Goal: Share content: Share content

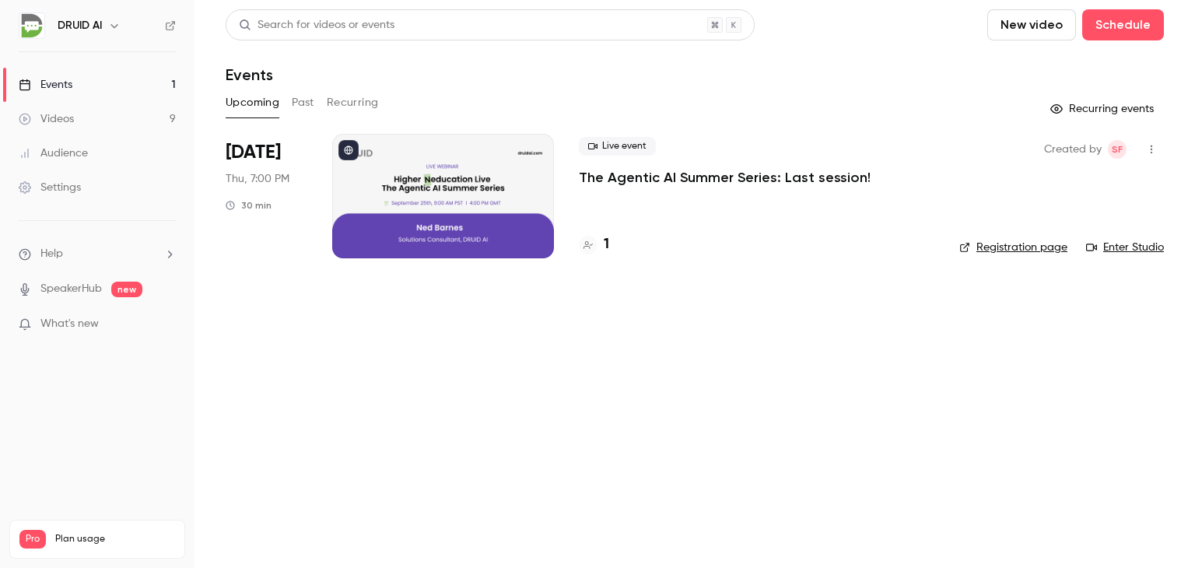
click at [604, 245] on h4 "1" at bounding box center [606, 244] width 5 height 21
click at [299, 98] on button "Past" at bounding box center [303, 102] width 23 height 25
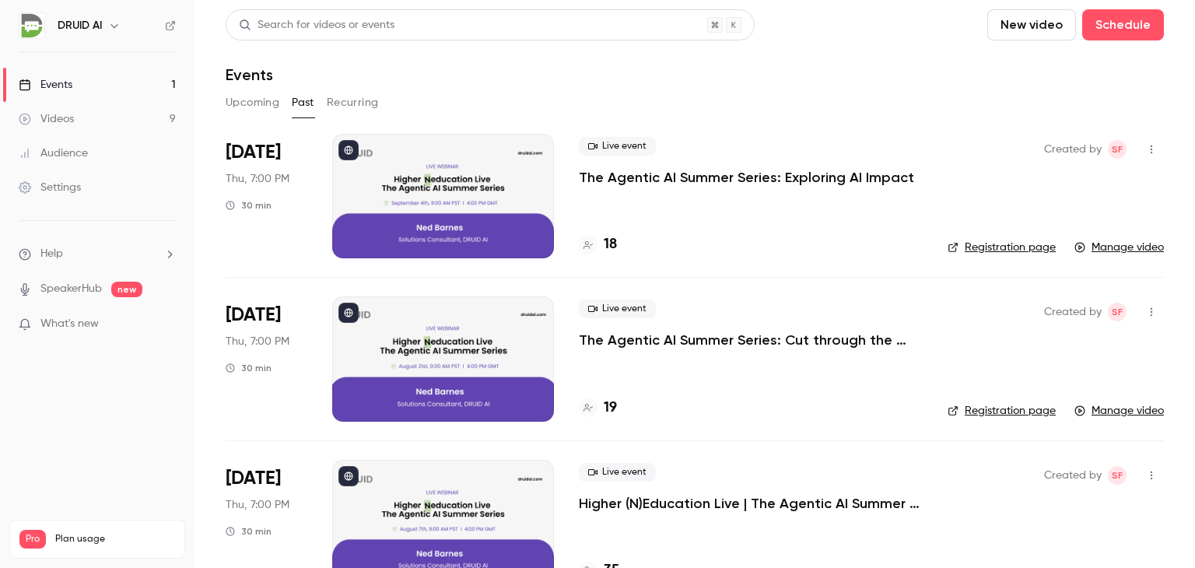
click at [660, 175] on p "The Agentic AI Summer Series: Exploring AI Impact" at bounding box center [746, 177] width 335 height 19
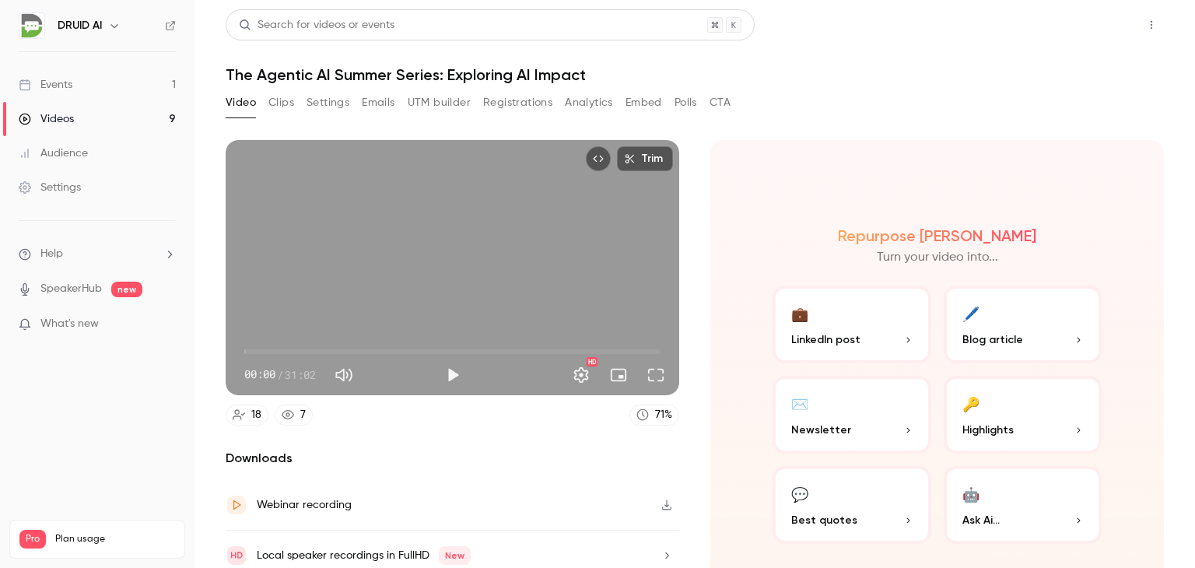
click at [1086, 26] on button "Share" at bounding box center [1095, 24] width 61 height 31
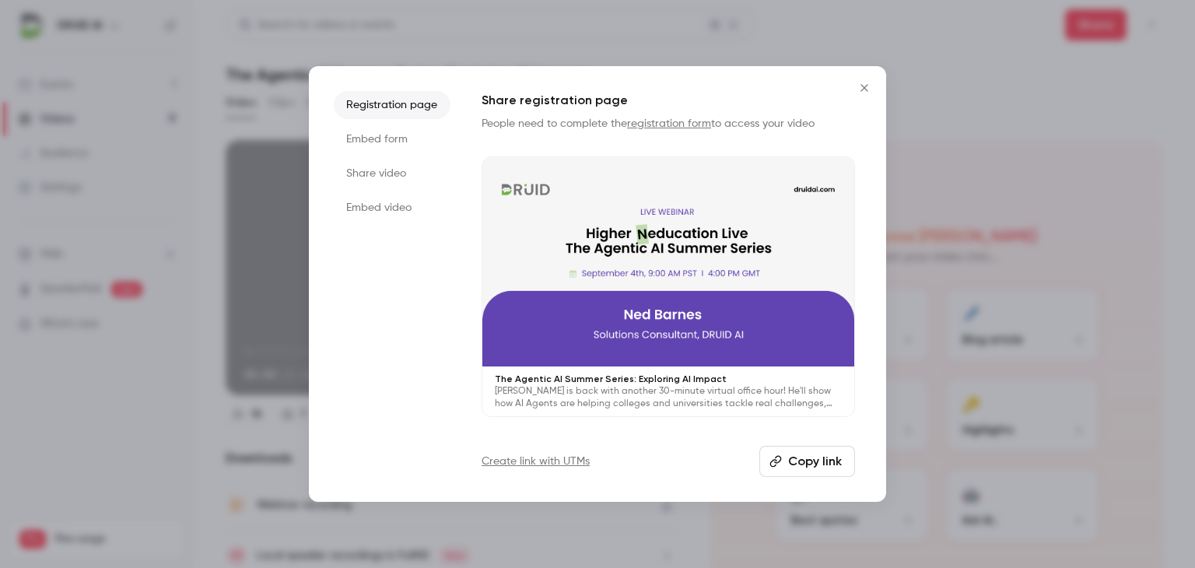
click at [802, 465] on button "Copy link" at bounding box center [807, 461] width 96 height 31
click at [866, 85] on icon "Close" at bounding box center [863, 87] width 7 height 7
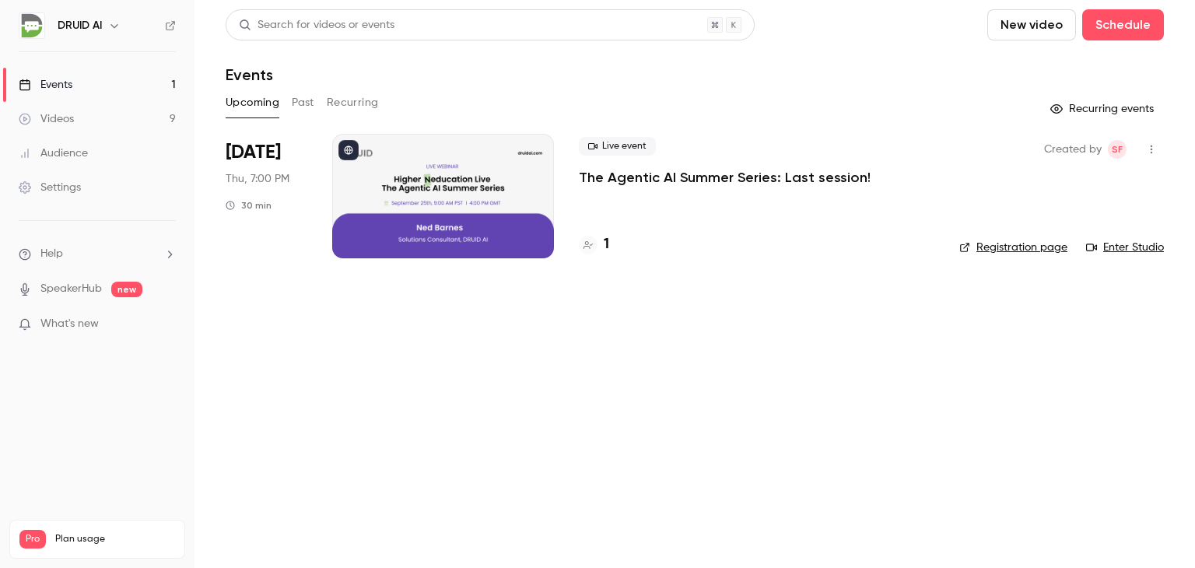
click at [300, 103] on button "Past" at bounding box center [303, 102] width 23 height 25
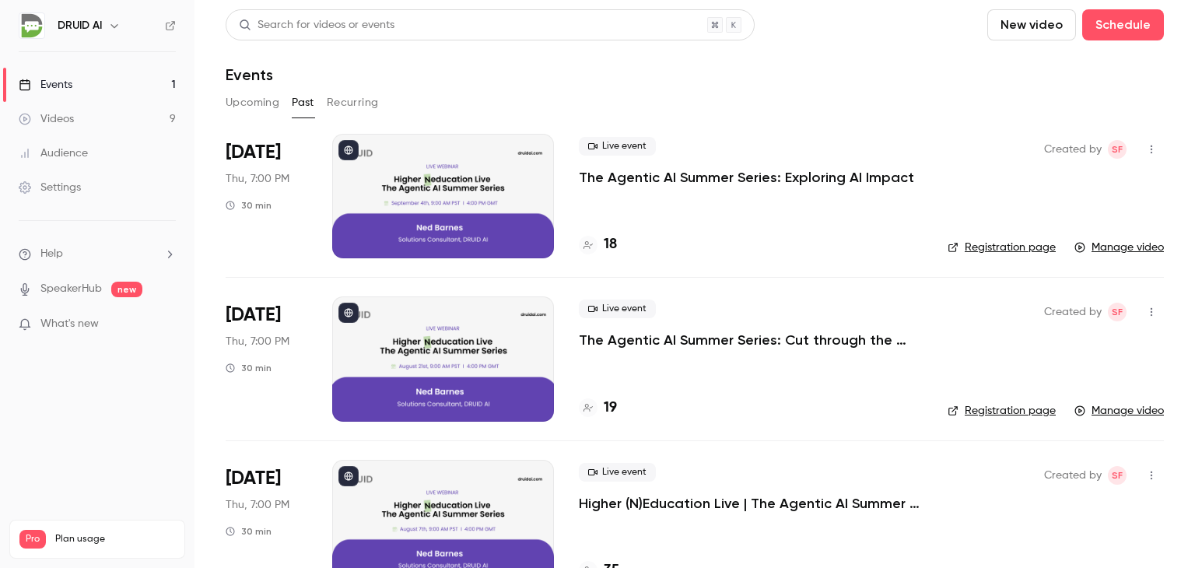
click at [668, 173] on p "The Agentic AI Summer Series: Exploring AI Impact" at bounding box center [746, 177] width 335 height 19
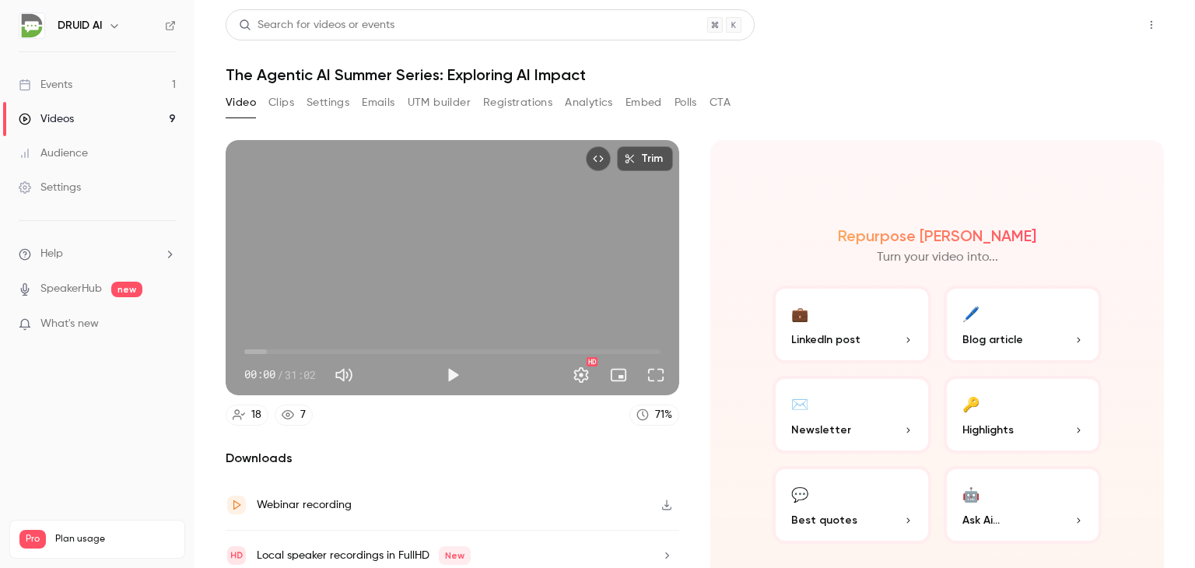
click at [1089, 33] on button "Share" at bounding box center [1095, 24] width 61 height 31
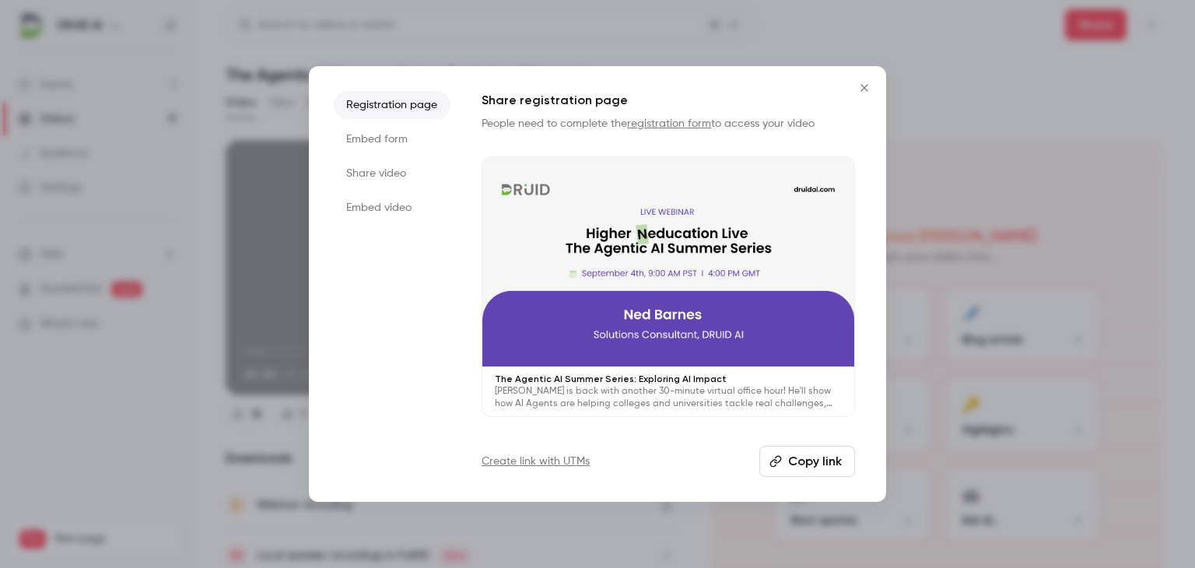
click at [807, 460] on button "Copy link" at bounding box center [807, 461] width 96 height 31
click at [367, 141] on li "Embed form" at bounding box center [392, 139] width 117 height 28
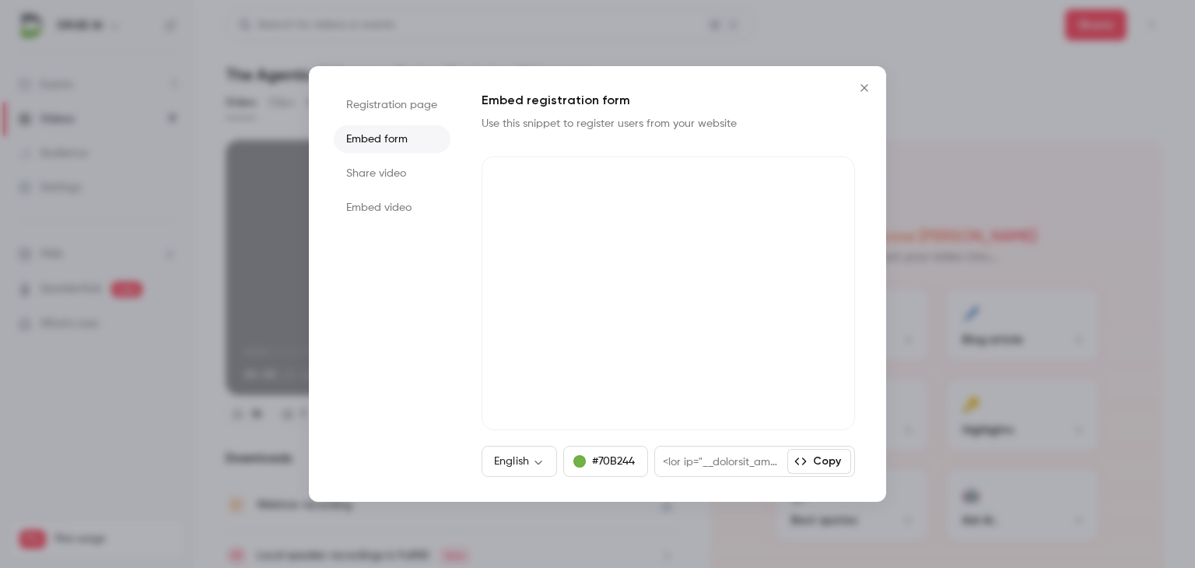
click at [373, 172] on li "Share video" at bounding box center [392, 173] width 117 height 28
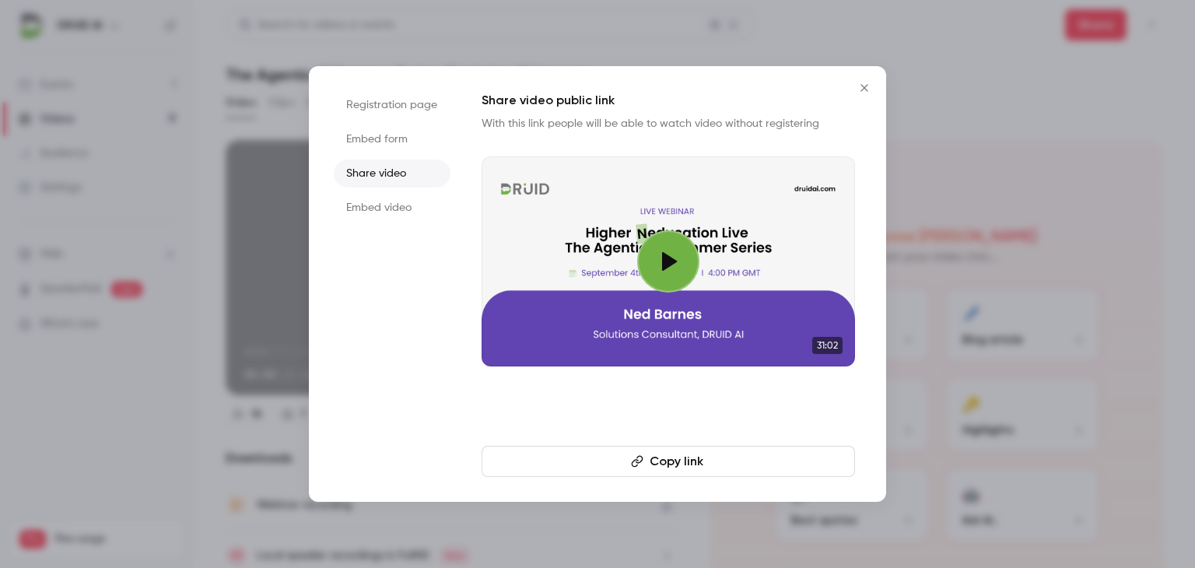
click at [687, 461] on button "Copy link" at bounding box center [667, 461] width 373 height 31
click at [862, 87] on icon "Close" at bounding box center [863, 87] width 7 height 7
